Goal: Task Accomplishment & Management: Manage account settings

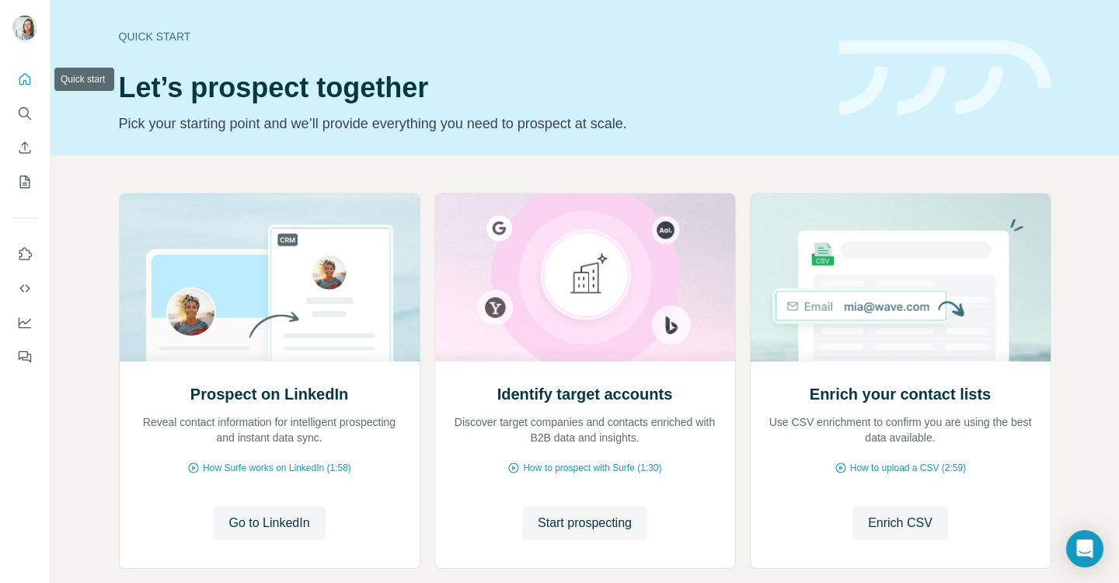
click at [26, 81] on icon "Quick start" at bounding box center [25, 80] width 16 height 16
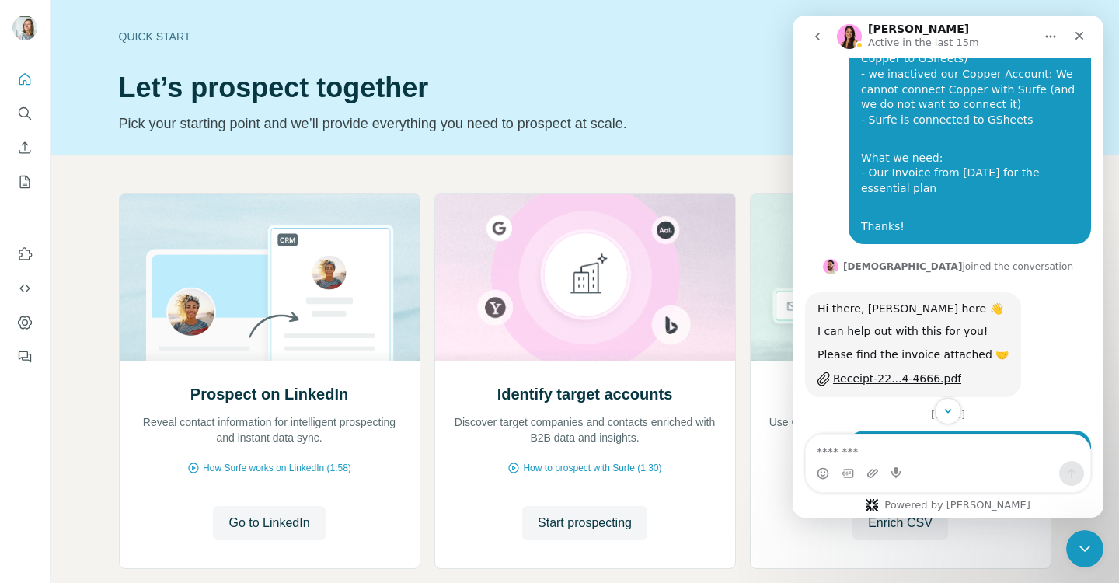
scroll to position [3145, 0]
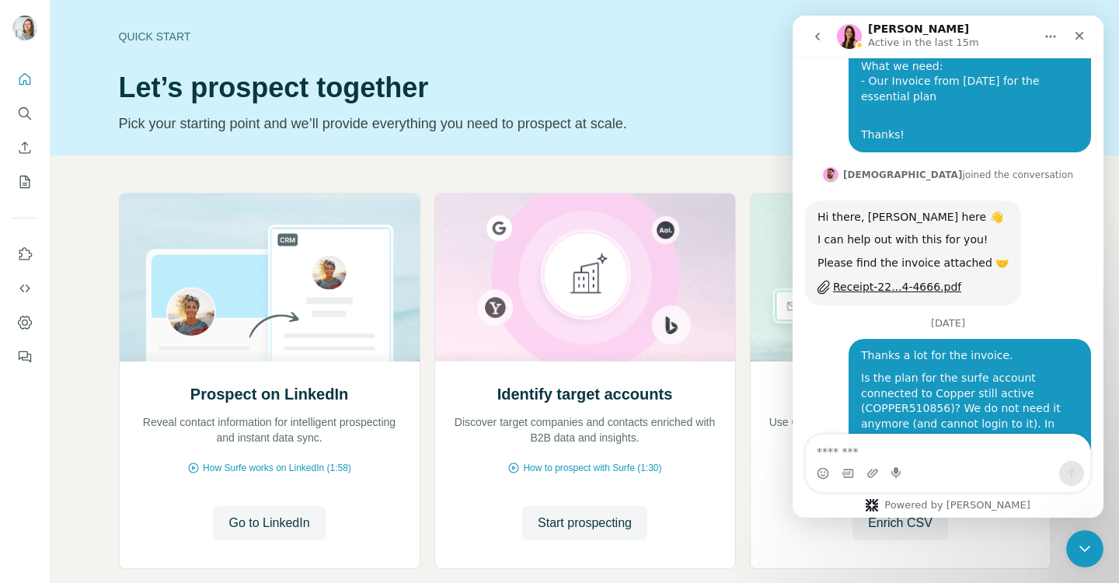
click at [893, 524] on div "So there is still a Surfe account attached to COPPER510856 but there is no subs…" at bounding box center [927, 554] width 218 height 61
drag, startPoint x: 902, startPoint y: 389, endPoint x: 814, endPoint y: 344, distance: 99.1
click at [814, 492] on div "Hi there, So there is still a Surfe account attached to COPPER510856 but there …" at bounding box center [926, 543] width 242 height 103
click at [846, 443] on textarea "Message…" at bounding box center [948, 447] width 284 height 26
type textarea "**********"
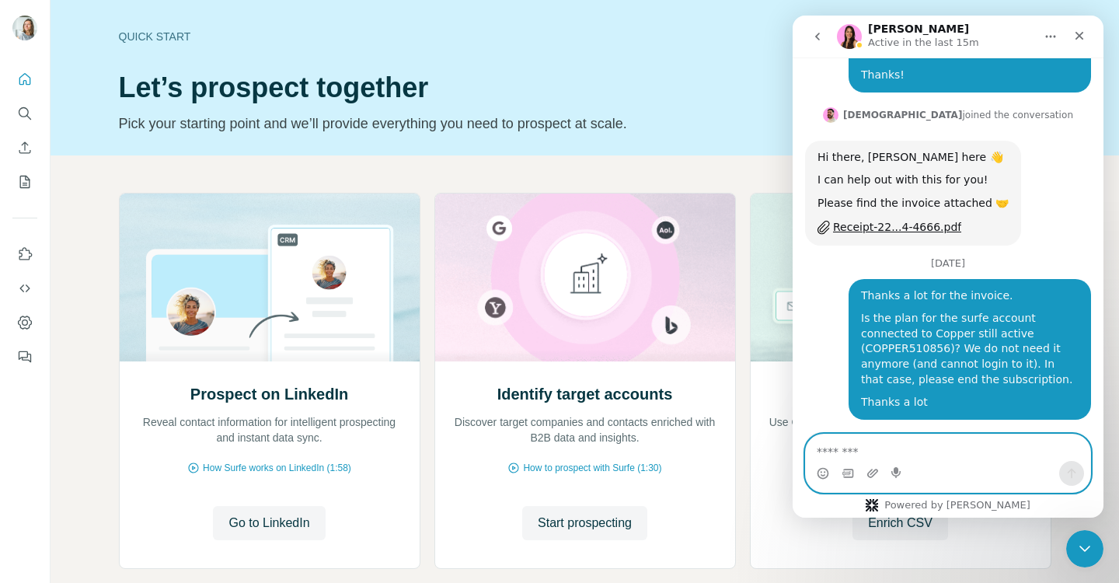
scroll to position [3213, 0]
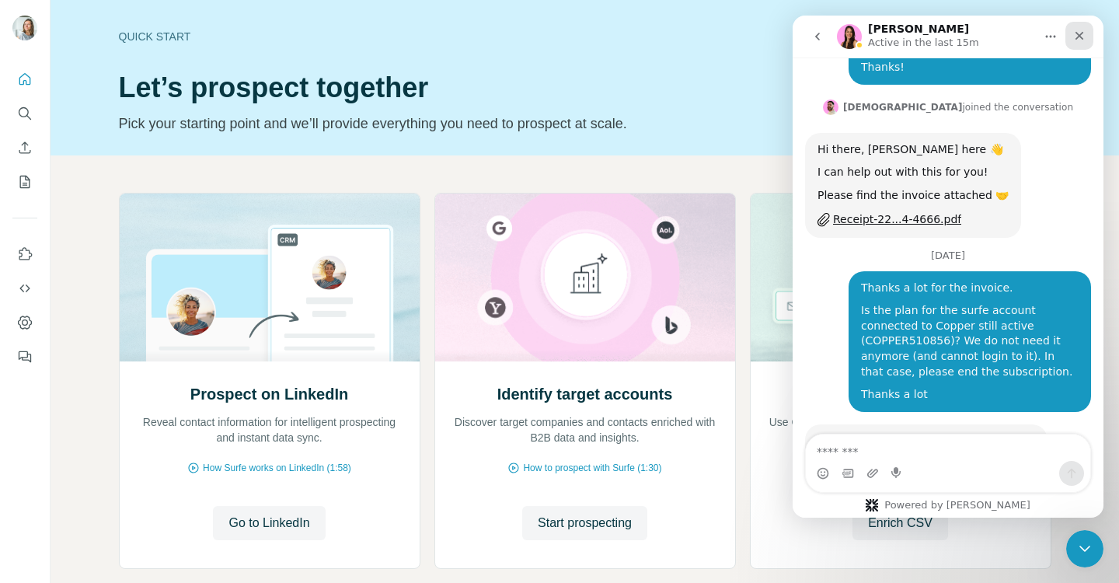
click at [1079, 33] on icon "Close" at bounding box center [1079, 36] width 12 height 12
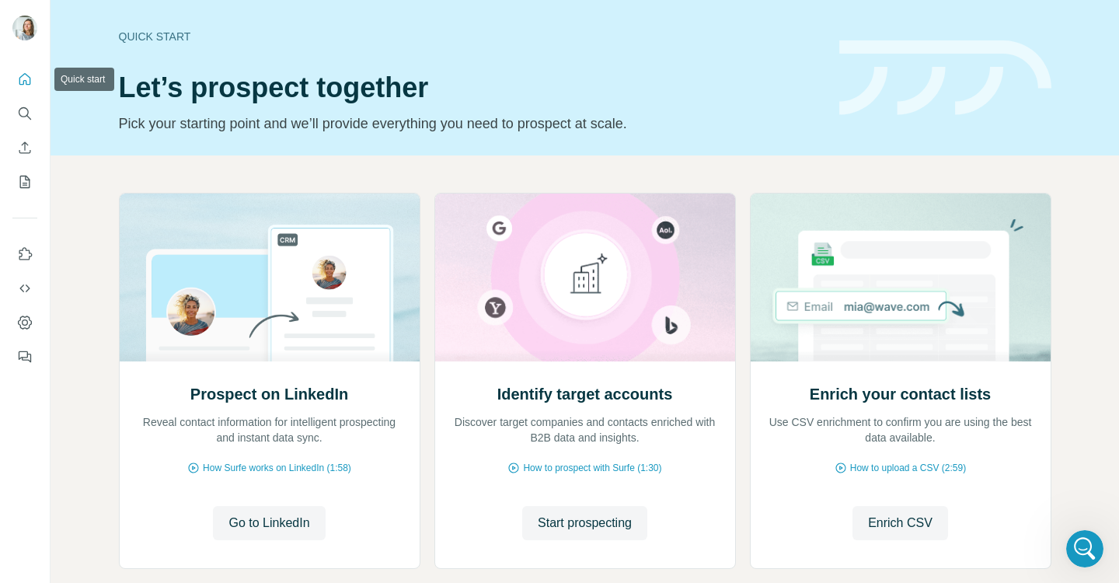
click at [31, 80] on icon "Quick start" at bounding box center [25, 80] width 16 height 16
click at [23, 75] on icon "Quick start" at bounding box center [25, 79] width 12 height 12
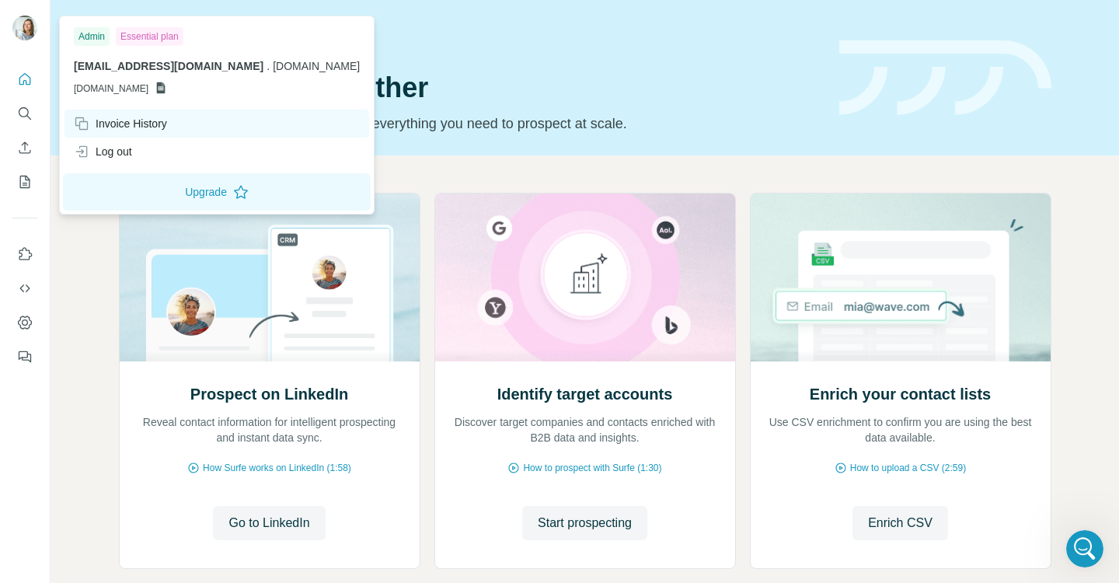
click at [125, 125] on div "Invoice History" at bounding box center [120, 124] width 93 height 16
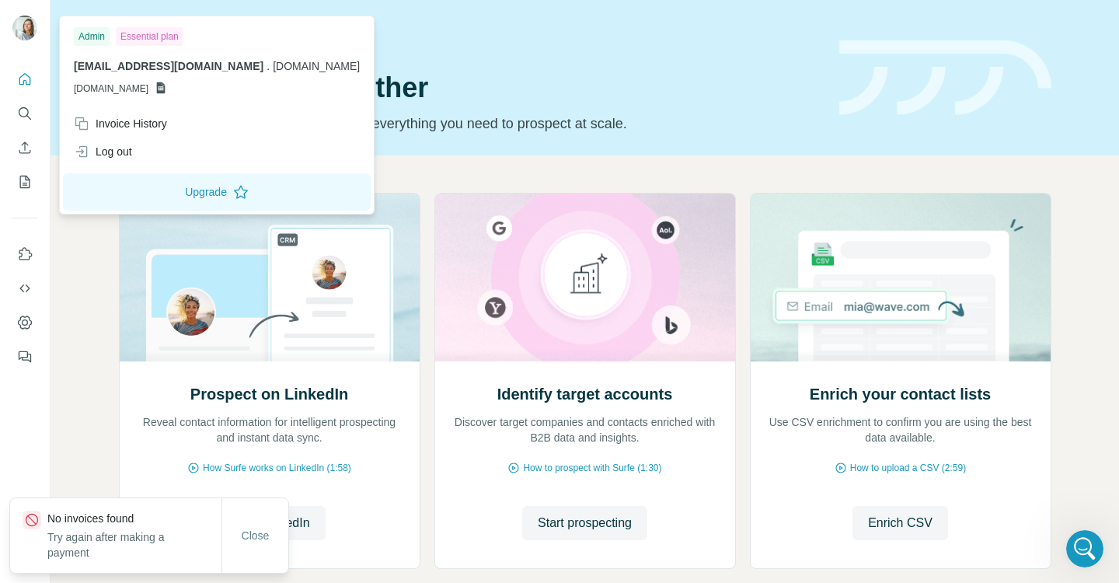
click at [179, 97] on div "Admin Essential plan hello@sustainablenatives.com . sustainablenatives.com GSHE…" at bounding box center [217, 64] width 308 height 90
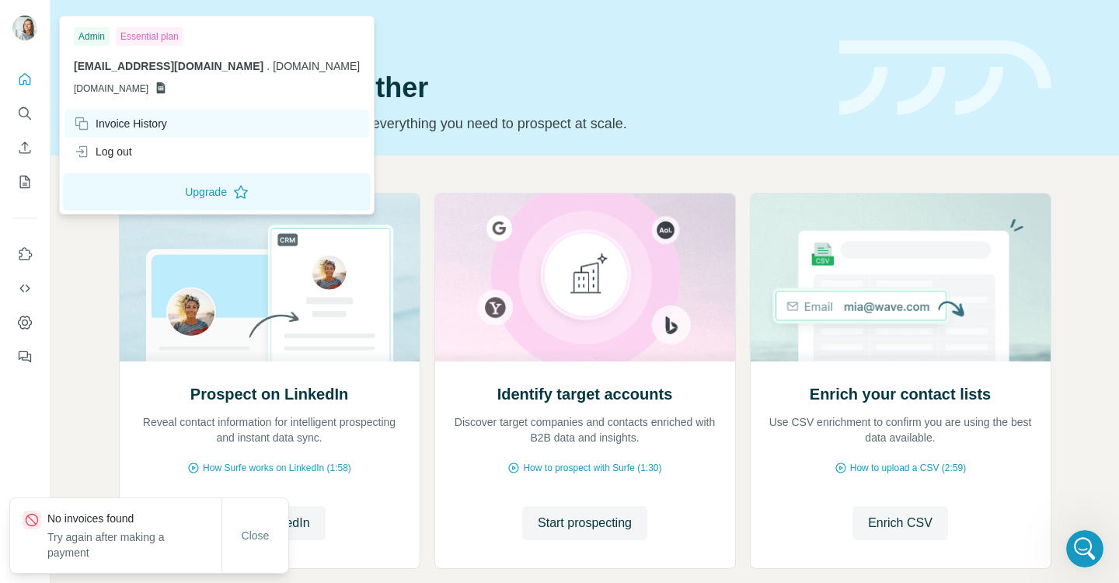
click at [132, 122] on div "Invoice History" at bounding box center [120, 124] width 93 height 16
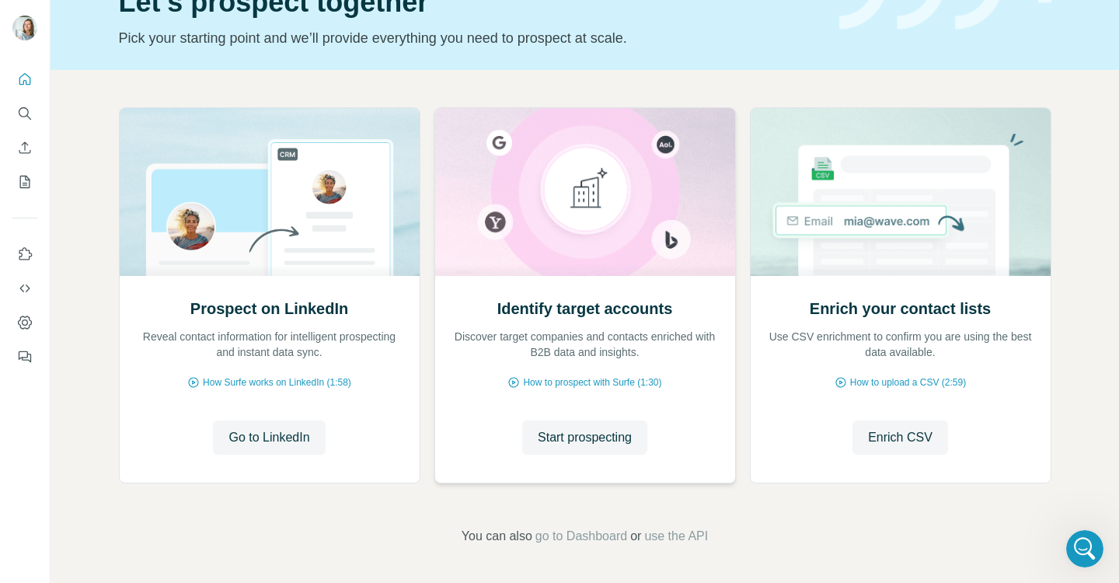
scroll to position [0, 0]
